Goal: Find specific page/section: Find specific page/section

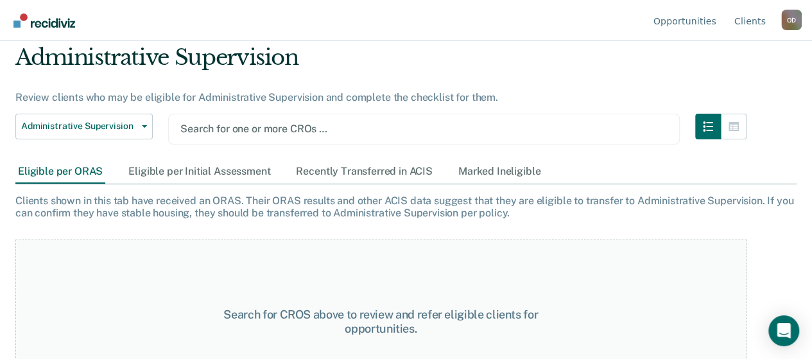
scroll to position [89, 0]
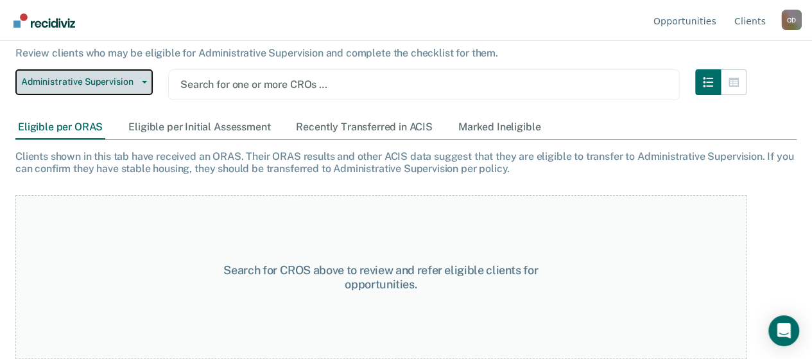
click at [128, 74] on button "Administrative Supervision" at bounding box center [83, 82] width 137 height 26
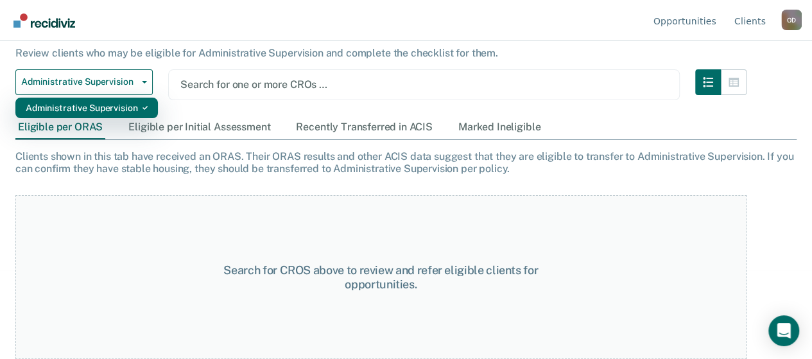
click at [123, 105] on div "Administrative Supervision" at bounding box center [87, 108] width 122 height 21
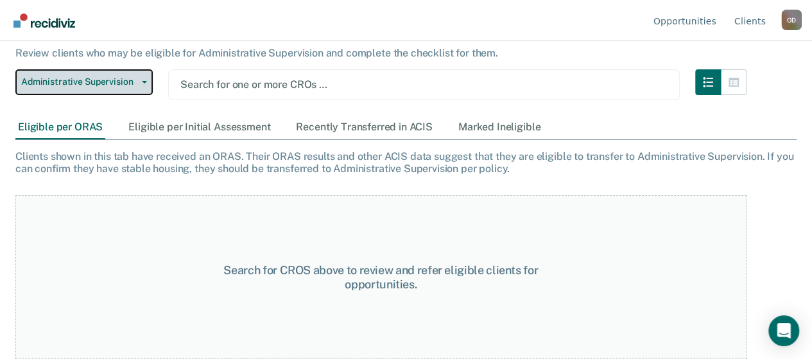
scroll to position [0, 0]
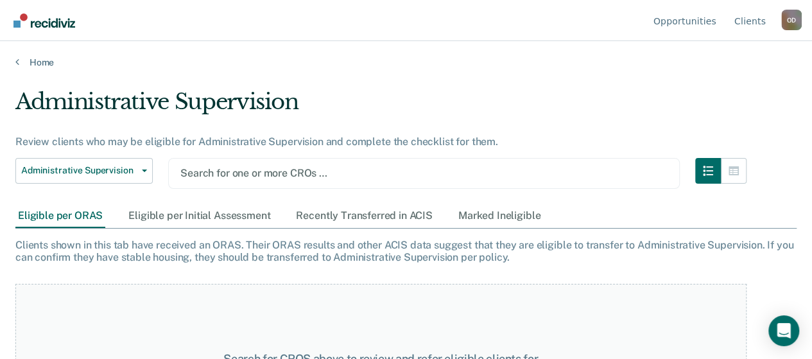
click at [793, 19] on div "O D" at bounding box center [792, 20] width 21 height 21
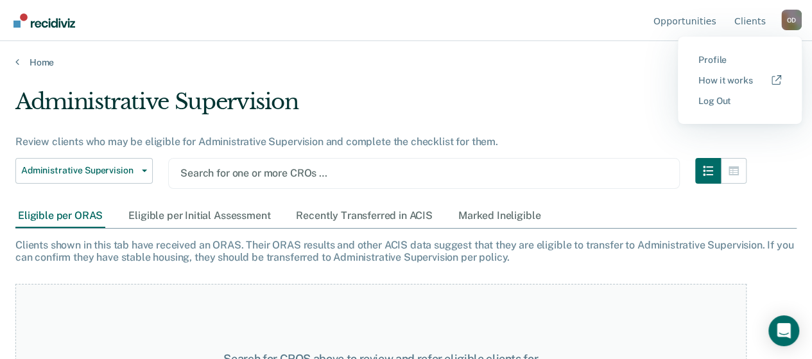
click at [547, 96] on div "Administrative Supervision" at bounding box center [380, 107] width 731 height 37
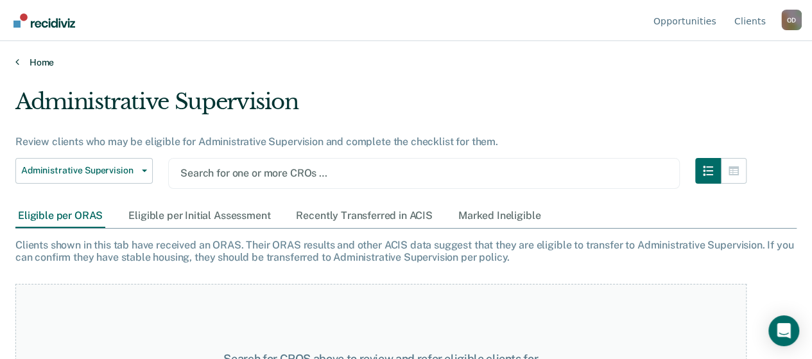
click at [32, 67] on link "Home" at bounding box center [406, 63] width 782 height 12
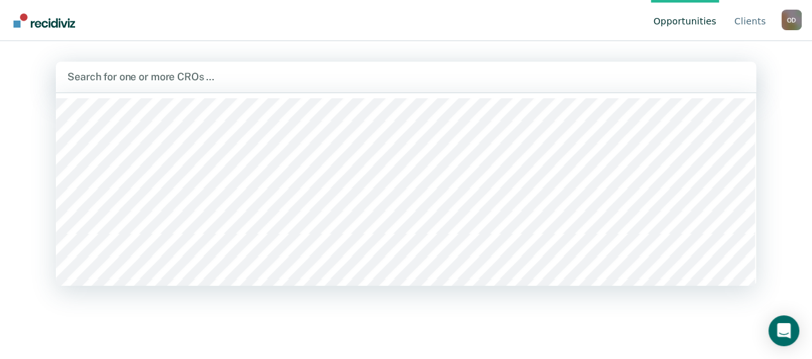
click at [203, 80] on div at bounding box center [406, 76] width 678 height 15
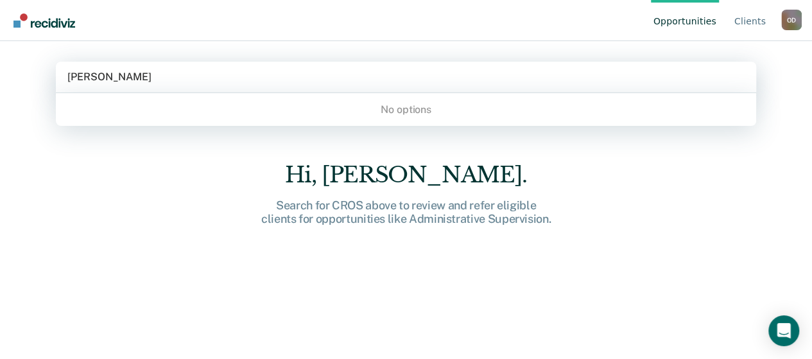
type input "[PERSON_NAME]"
click at [317, 103] on div "No options" at bounding box center [406, 109] width 701 height 22
click at [319, 103] on div "No options" at bounding box center [406, 109] width 701 height 22
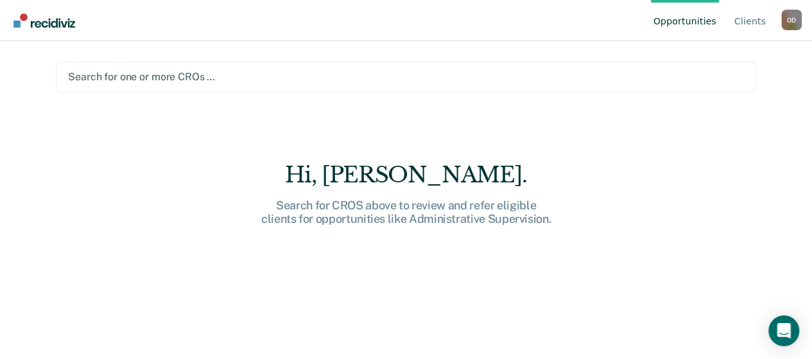
drag, startPoint x: -5, startPoint y: 82, endPoint x: -66, endPoint y: 79, distance: 60.4
click at [0, 79] on html "Looks like you’re using Internet Explorer 11. For faster loading and a better e…" at bounding box center [406, 179] width 812 height 359
click at [749, 15] on link "Client s" at bounding box center [750, 20] width 37 height 41
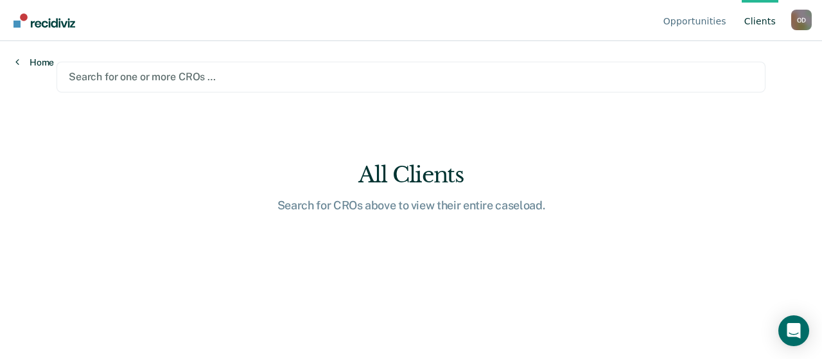
click at [45, 64] on link "Home" at bounding box center [34, 63] width 39 height 12
